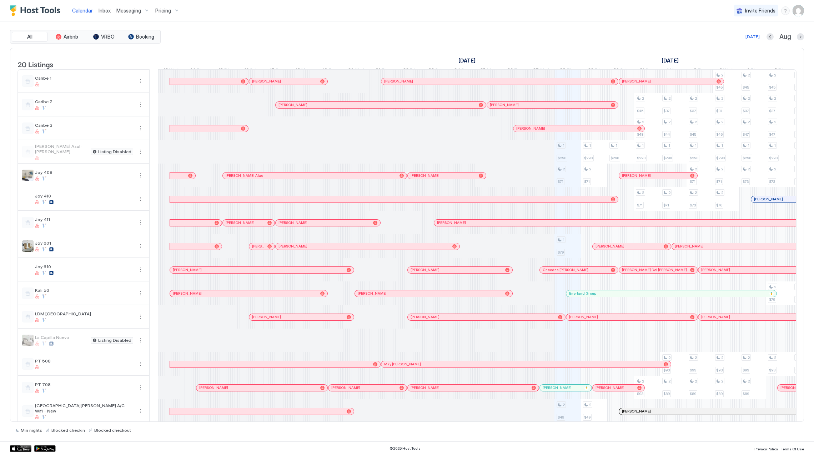
scroll to position [0, 396]
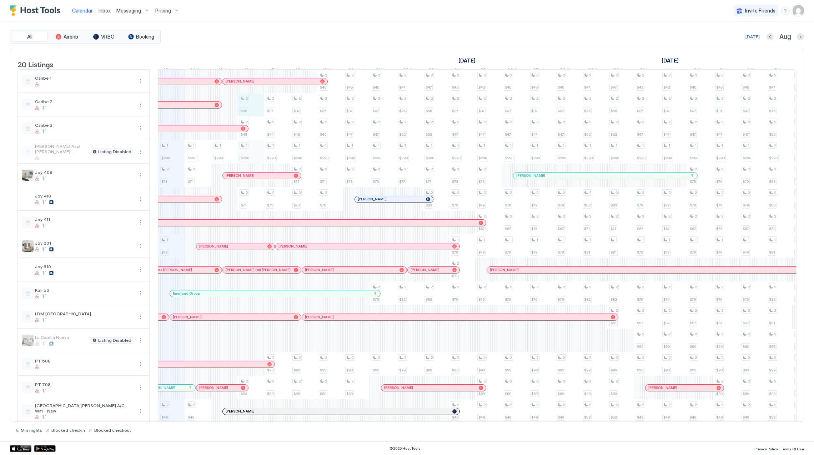
drag, startPoint x: 250, startPoint y: 106, endPoint x: 258, endPoint y: 147, distance: 41.8
click at [258, 147] on div "2 $45 2 $48 1 $290 2 $71 2 $93 2 $41" at bounding box center [250, 305] width 26 height 471
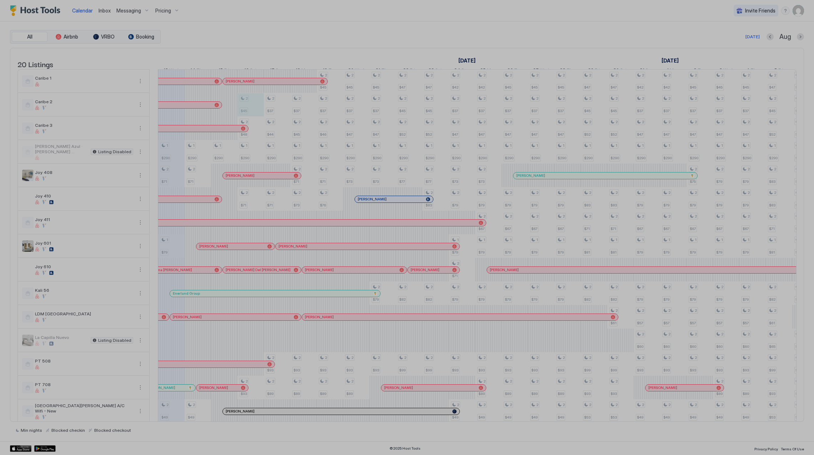
click at [254, 136] on div at bounding box center [407, 227] width 814 height 455
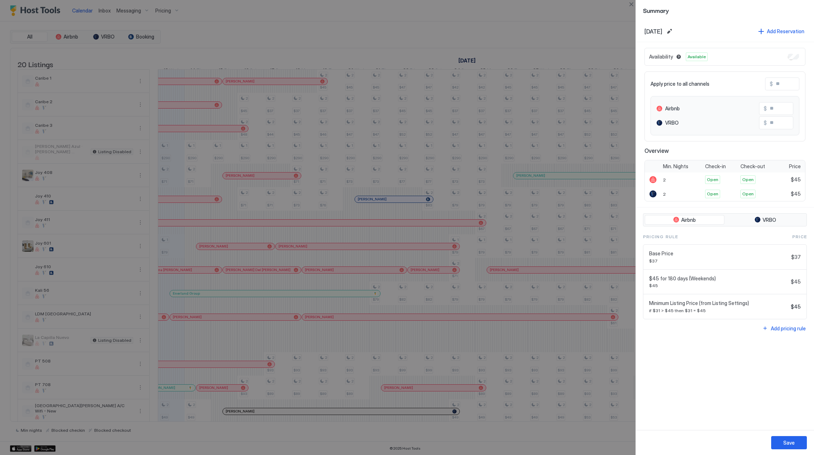
click at [253, 135] on div at bounding box center [407, 227] width 814 height 455
click at [350, 175] on div at bounding box center [407, 227] width 814 height 455
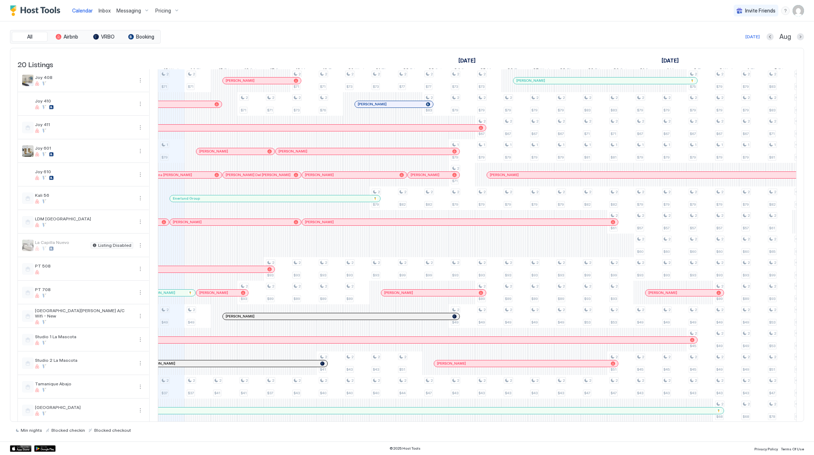
scroll to position [136, 0]
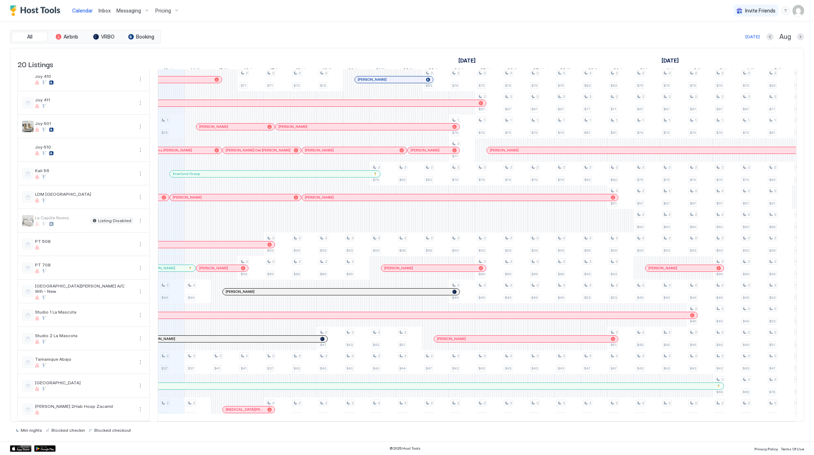
click at [103, 11] on span "Inbox" at bounding box center [105, 10] width 12 height 6
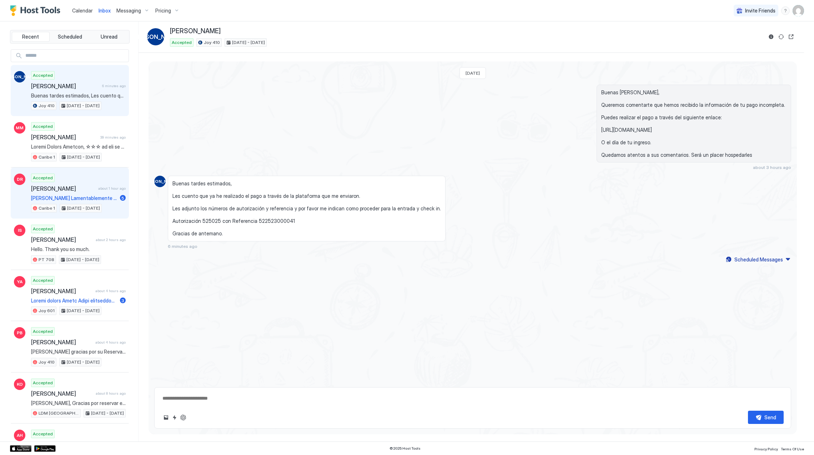
type textarea "*"
click at [82, 9] on span "Calendar" at bounding box center [82, 10] width 21 height 6
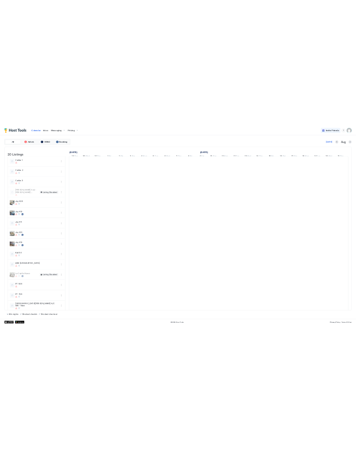
scroll to position [0, 396]
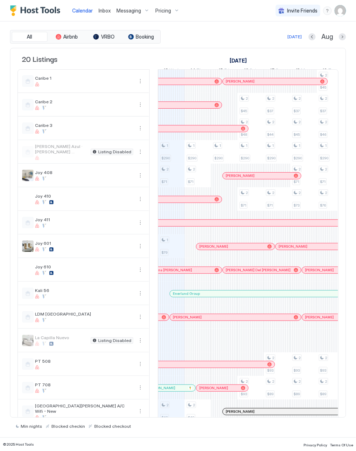
drag, startPoint x: 161, startPoint y: 9, endPoint x: 172, endPoint y: 19, distance: 14.2
click at [161, 9] on span "Pricing" at bounding box center [163, 10] width 16 height 6
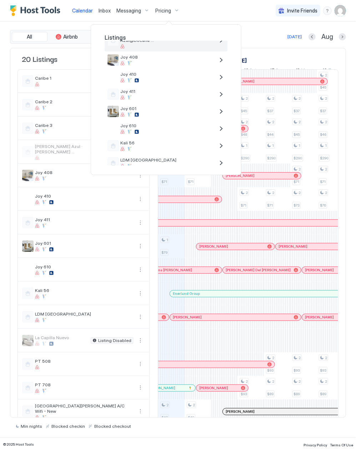
scroll to position [143, 0]
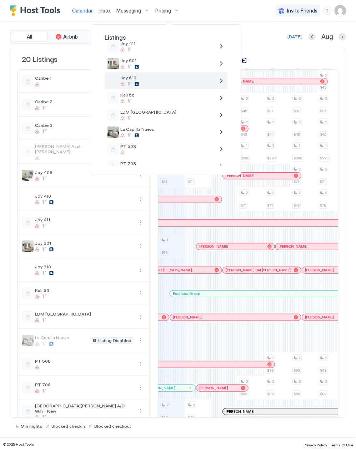
click at [164, 86] on div at bounding box center [167, 84] width 94 height 4
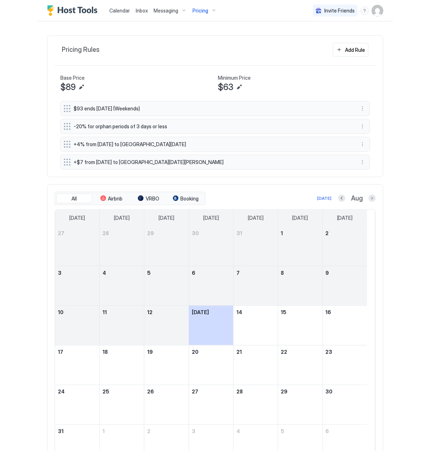
scroll to position [282, 0]
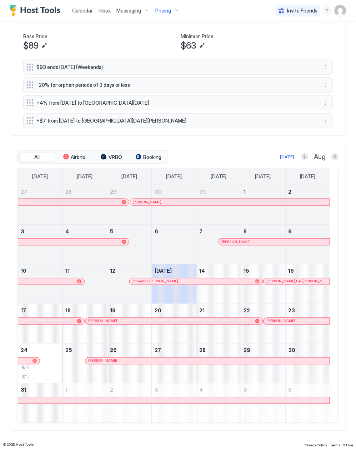
click at [154, 203] on div "[PERSON_NAME]" at bounding box center [230, 202] width 200 height 6
click at [226, 243] on div at bounding box center [225, 242] width 6 height 6
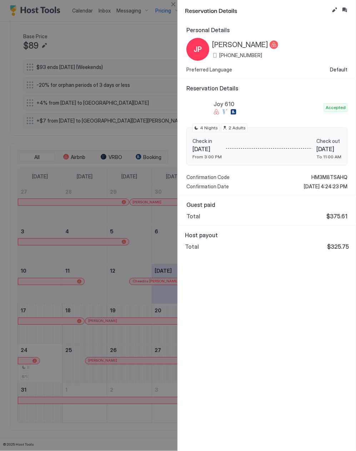
click at [236, 46] on span "[PERSON_NAME]" at bounding box center [240, 44] width 56 height 9
click at [139, 246] on div at bounding box center [178, 225] width 356 height 451
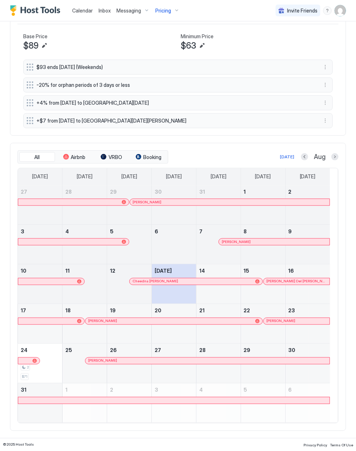
click at [143, 282] on div at bounding box center [143, 282] width 6 height 6
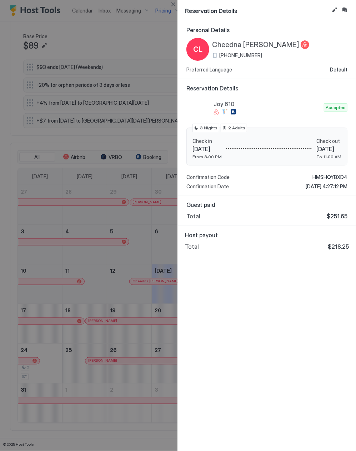
click at [242, 41] on span "Cheedna [PERSON_NAME]" at bounding box center [255, 44] width 87 height 9
click at [247, 256] on div "Personal Details CL Cheedna [PERSON_NAME] [PHONE_NUMBER] Preferred Language Def…" at bounding box center [267, 236] width 178 height 430
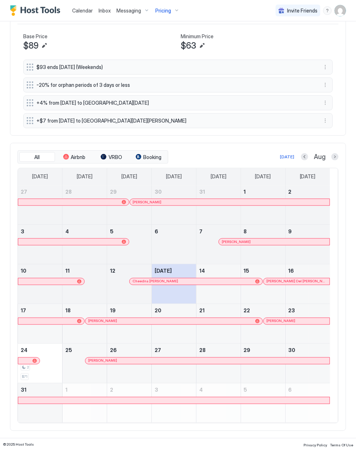
click at [299, 282] on div at bounding box center [299, 282] width 6 height 6
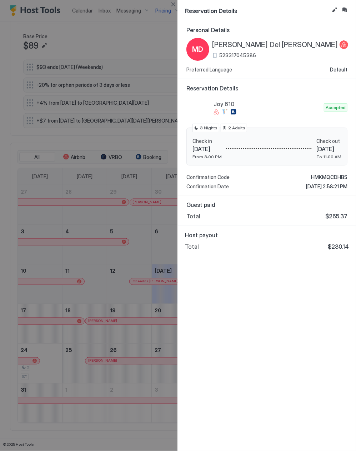
click at [260, 41] on span "[PERSON_NAME] Del [PERSON_NAME]" at bounding box center [275, 44] width 126 height 9
click at [245, 284] on div "Personal Details MD [PERSON_NAME] Del [PERSON_NAME] 523317045386 Preferred Lang…" at bounding box center [267, 236] width 178 height 430
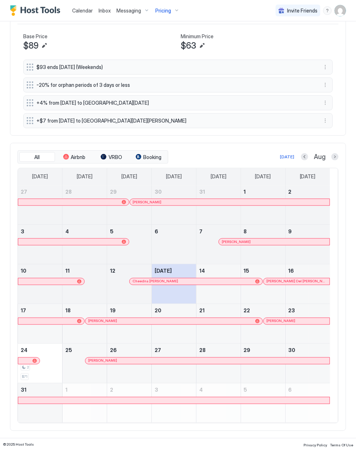
click at [107, 320] on div at bounding box center [107, 321] width 6 height 6
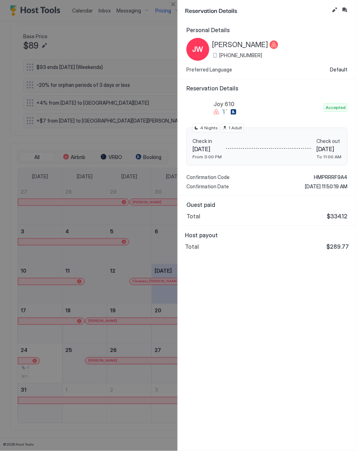
click at [256, 43] on span "[PERSON_NAME]" at bounding box center [240, 44] width 56 height 9
click at [228, 39] on div "[PERSON_NAME] [PHONE_NUMBER]" at bounding box center [232, 49] width 92 height 23
click at [229, 41] on span "[PERSON_NAME]" at bounding box center [240, 44] width 56 height 9
click at [218, 257] on div "Personal Details [PERSON_NAME] [PHONE_NUMBER] Preferred Language Default Reserv…" at bounding box center [267, 236] width 178 height 430
click at [291, 286] on div "Personal Details [PERSON_NAME] [PHONE_NUMBER] Preferred Language Default Reserv…" at bounding box center [267, 236] width 178 height 430
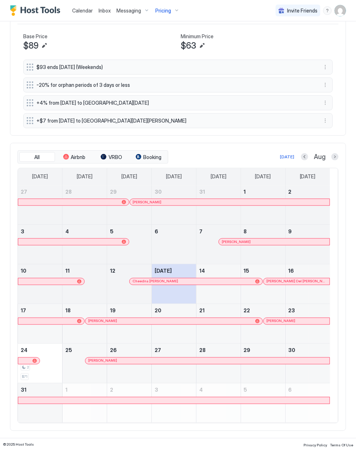
click at [287, 321] on div at bounding box center [287, 321] width 6 height 6
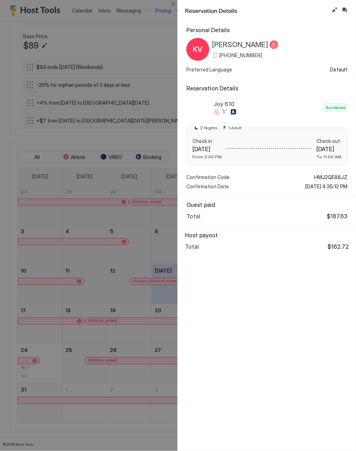
click at [232, 45] on span "[PERSON_NAME]" at bounding box center [240, 44] width 56 height 9
click at [90, 256] on div at bounding box center [178, 225] width 356 height 451
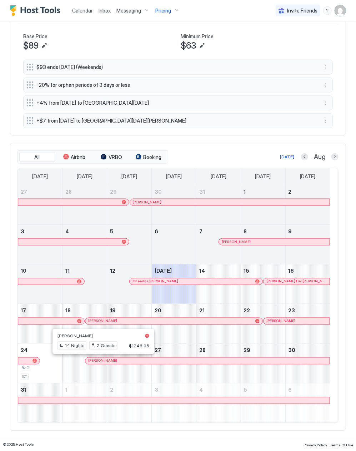
click at [100, 361] on div at bounding box center [100, 361] width 6 height 6
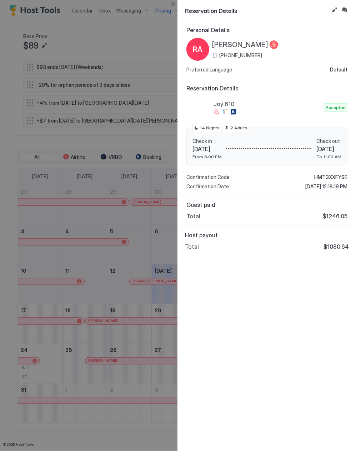
click at [235, 43] on span "[PERSON_NAME]" at bounding box center [240, 44] width 56 height 9
click at [226, 45] on span "[PERSON_NAME]" at bounding box center [240, 44] width 56 height 9
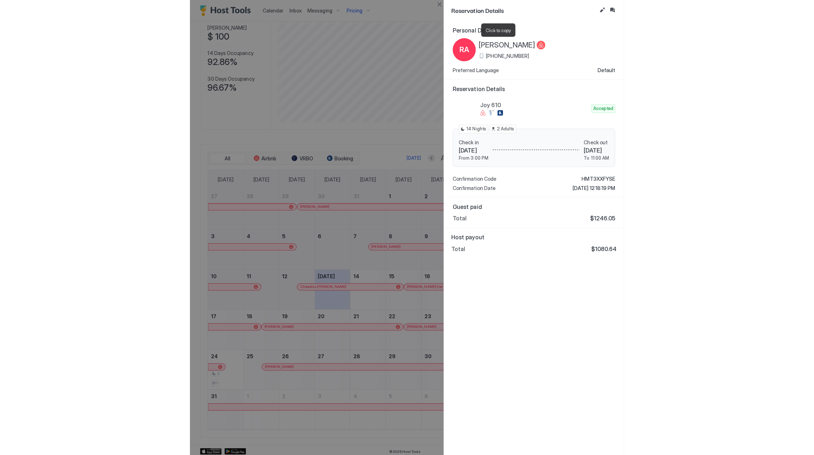
scroll to position [137, 411]
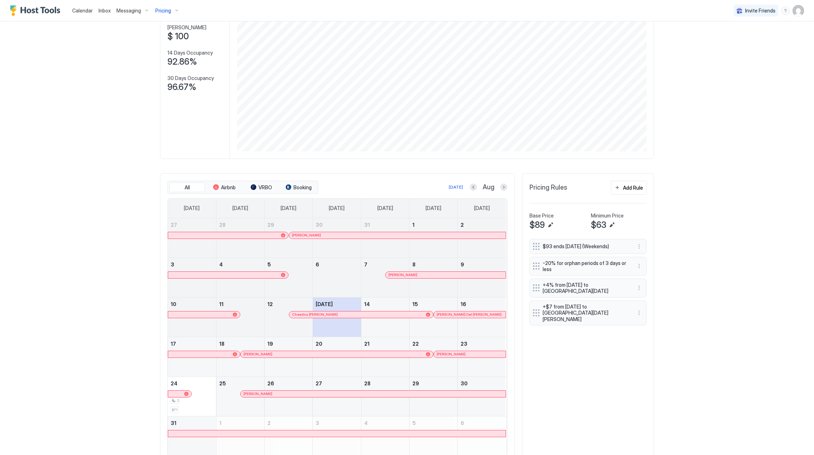
click at [34, 13] on img "Host Tools Logo" at bounding box center [37, 10] width 54 height 11
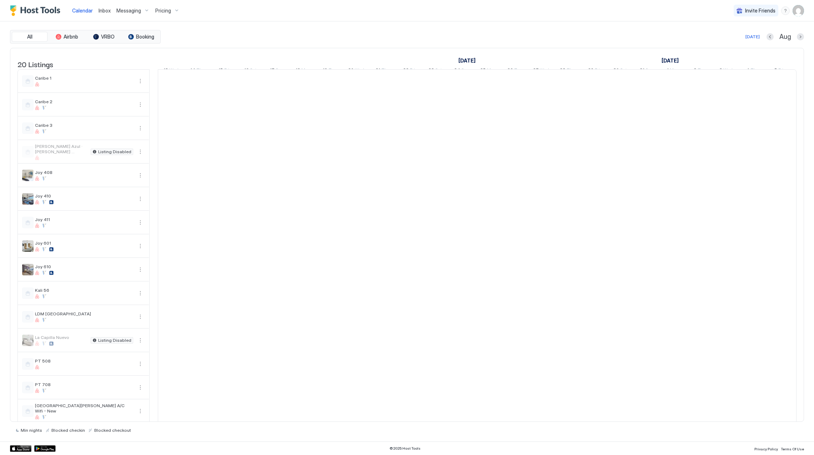
scroll to position [0, 396]
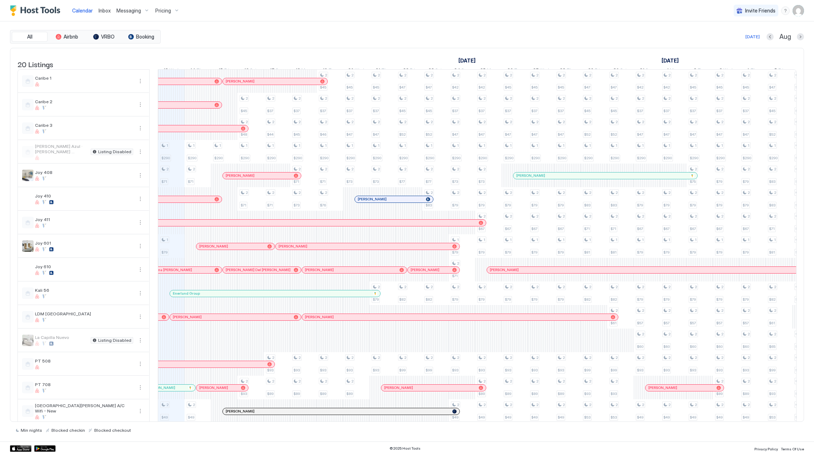
click at [374, 202] on div "[PERSON_NAME]" at bounding box center [394, 199] width 78 height 6
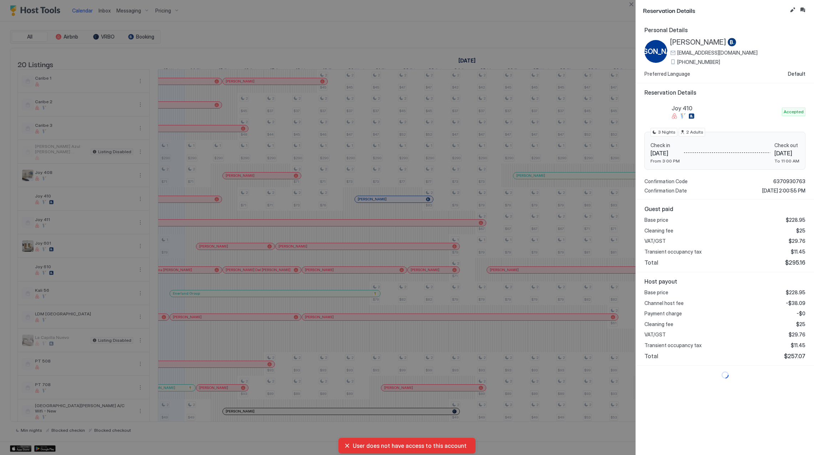
click at [682, 44] on span "[PERSON_NAME]" at bounding box center [698, 42] width 56 height 9
click at [385, 146] on div at bounding box center [407, 227] width 814 height 455
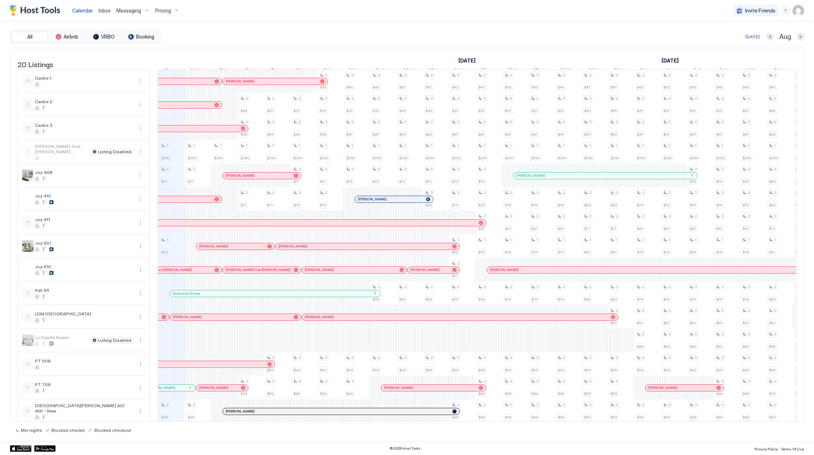
click at [156, 11] on span "Pricing" at bounding box center [163, 10] width 16 height 6
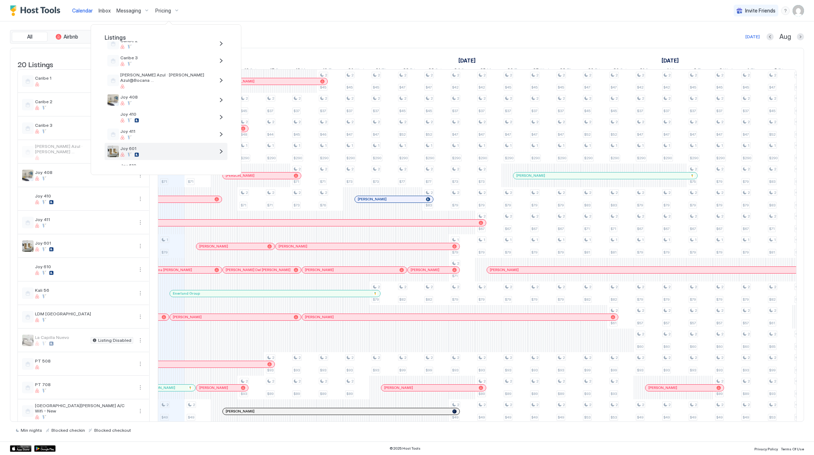
scroll to position [95, 0]
click at [142, 116] on span "Joy 610" at bounding box center [167, 117] width 94 height 5
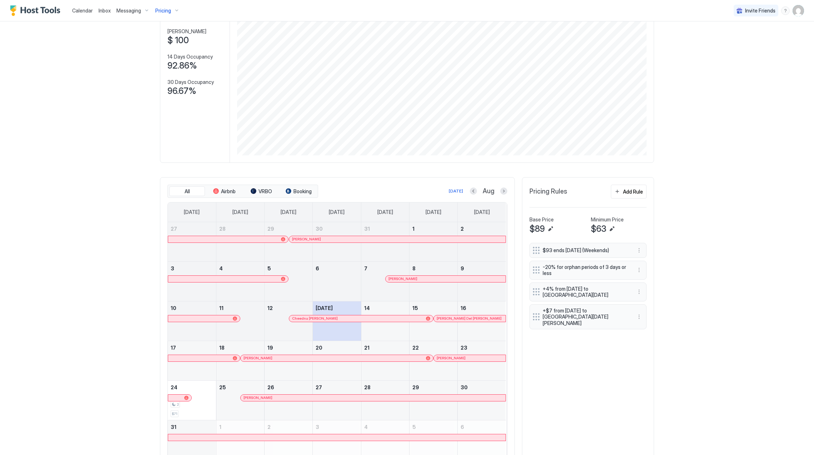
scroll to position [97, 0]
